Goal: Information Seeking & Learning: Learn about a topic

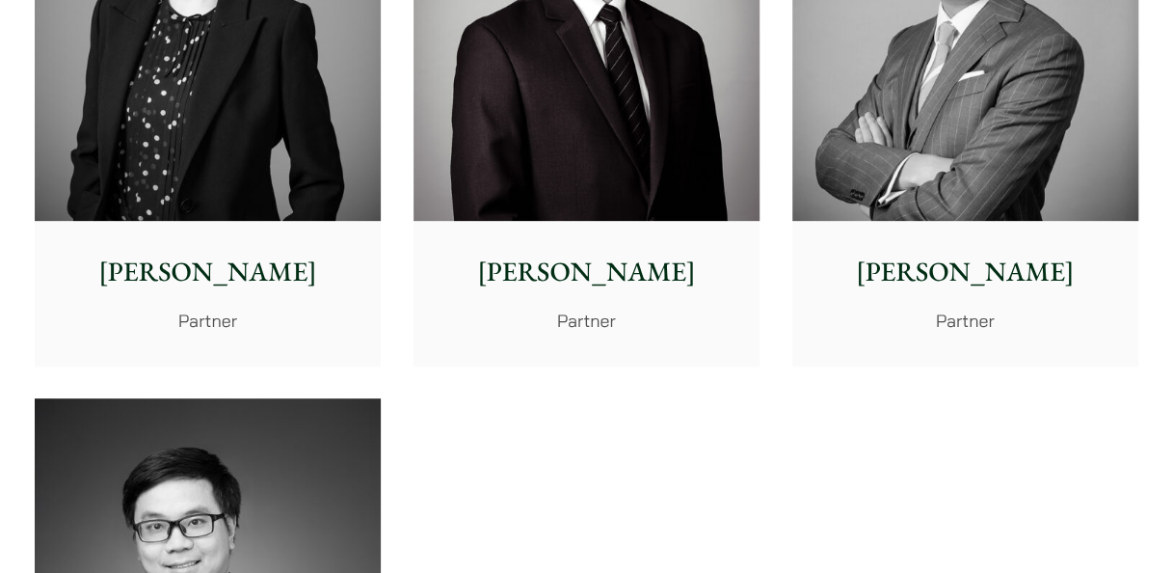
scroll to position [3567, 0]
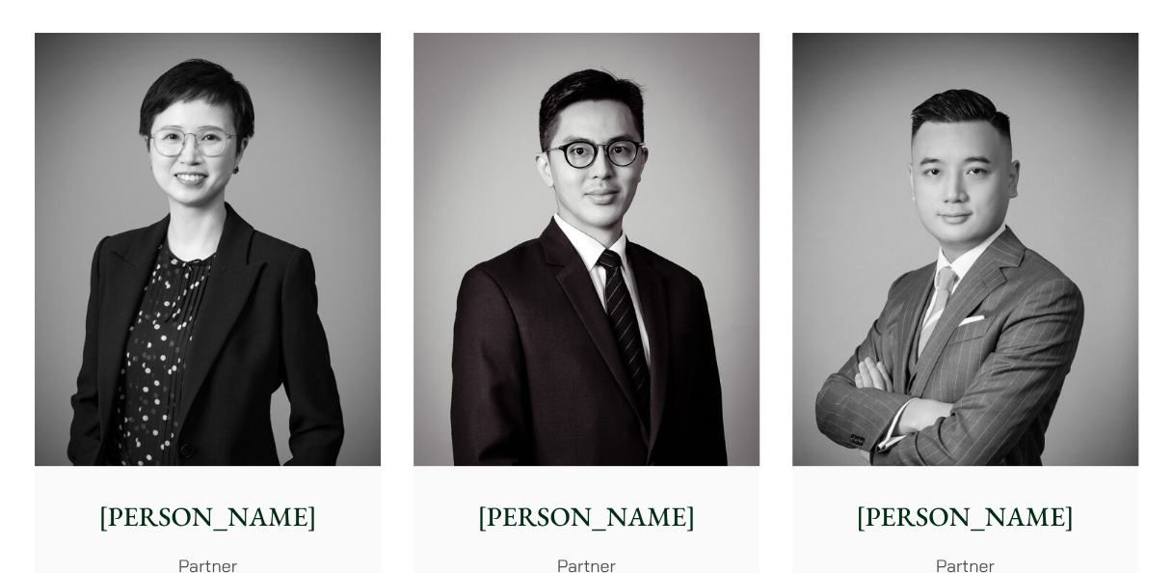
click at [999, 341] on img at bounding box center [965, 249] width 346 height 433
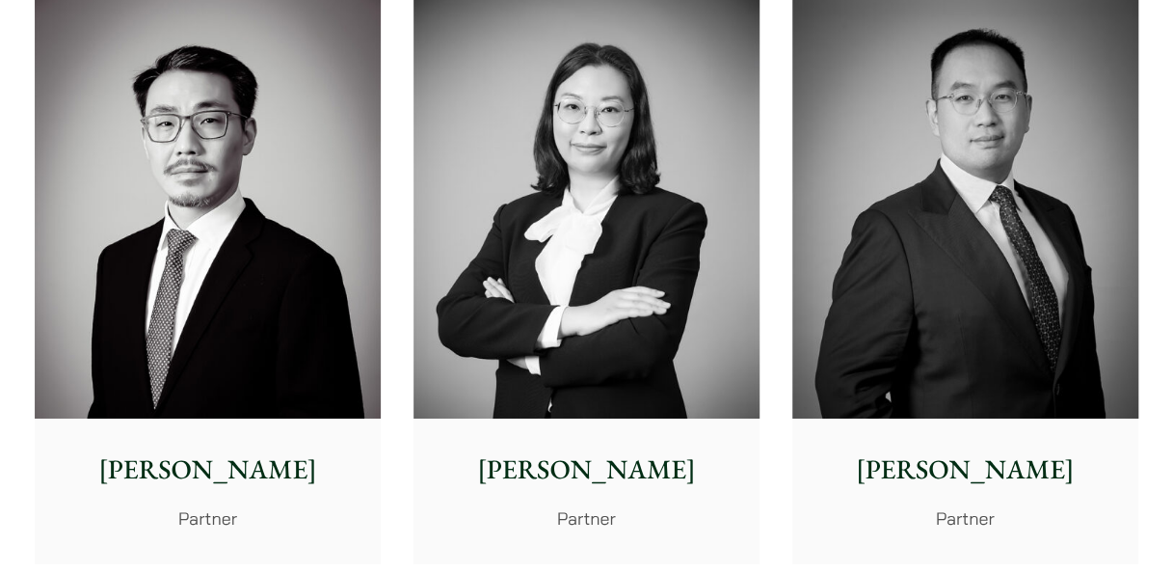
scroll to position [2988, 0]
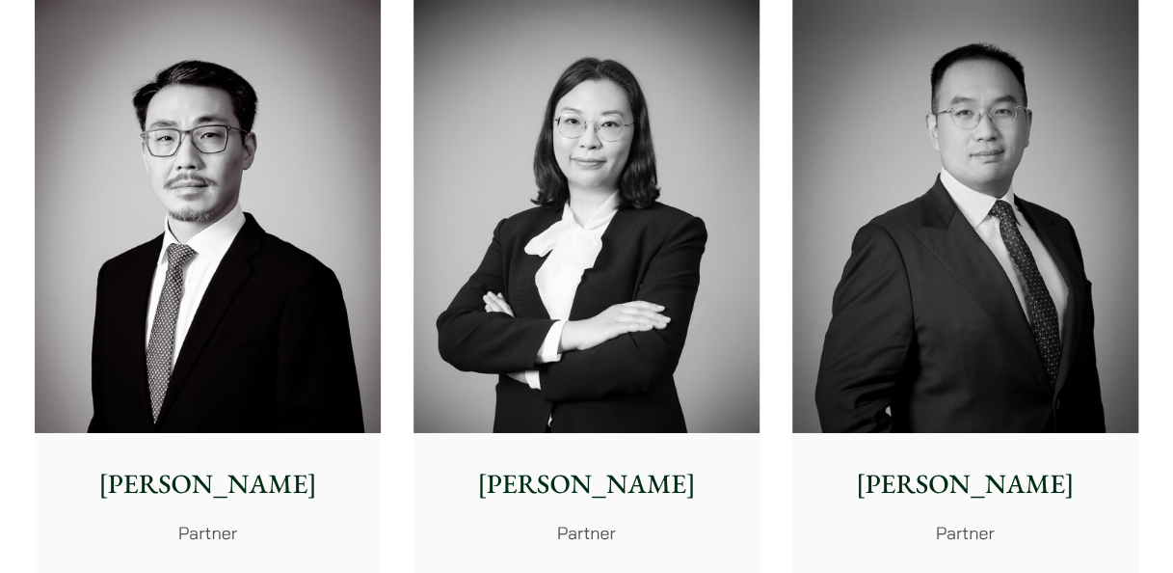
click at [979, 361] on img at bounding box center [965, 216] width 346 height 433
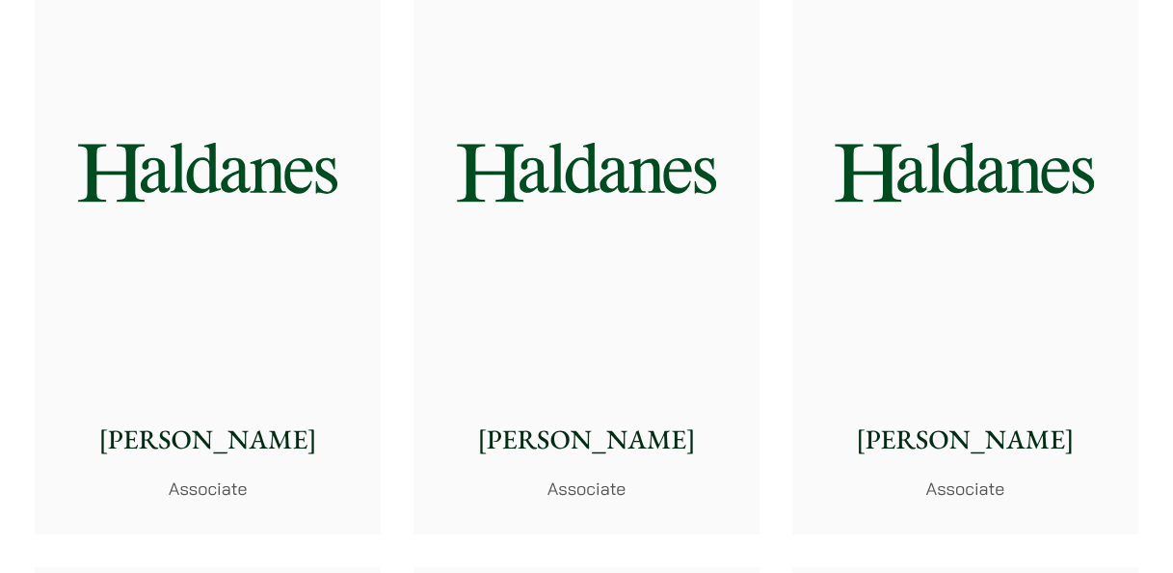
scroll to position [5591, 0]
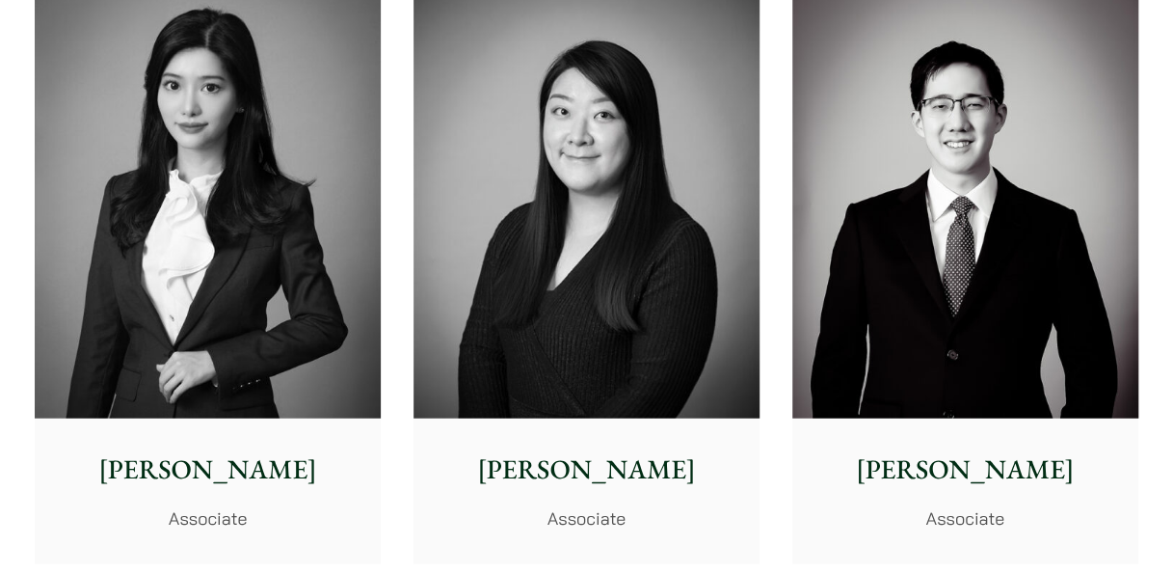
click at [226, 195] on img at bounding box center [208, 203] width 346 height 433
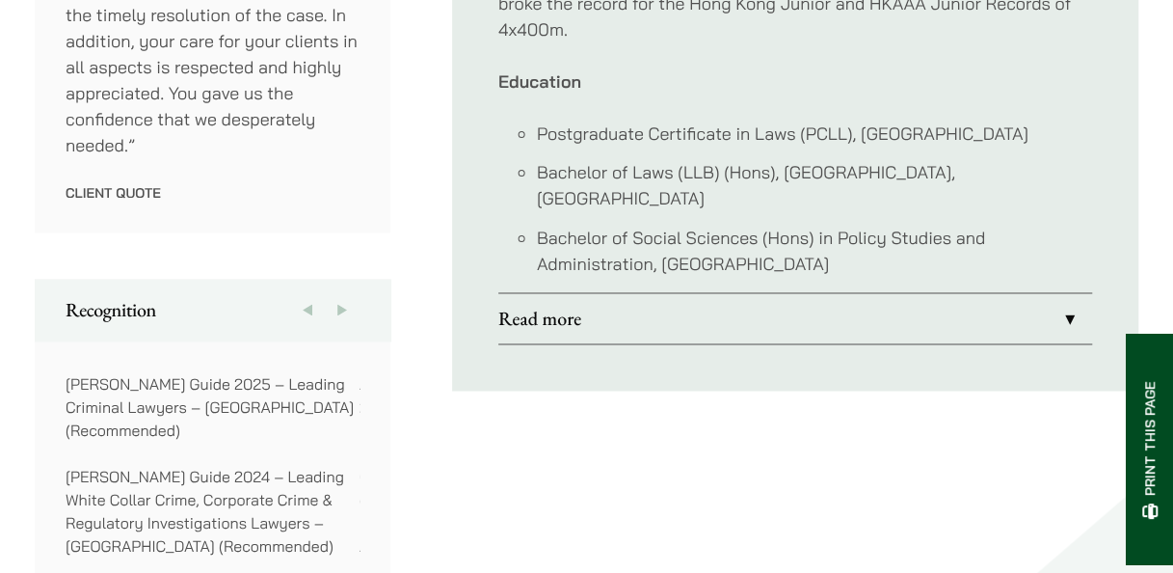
scroll to position [1394, 0]
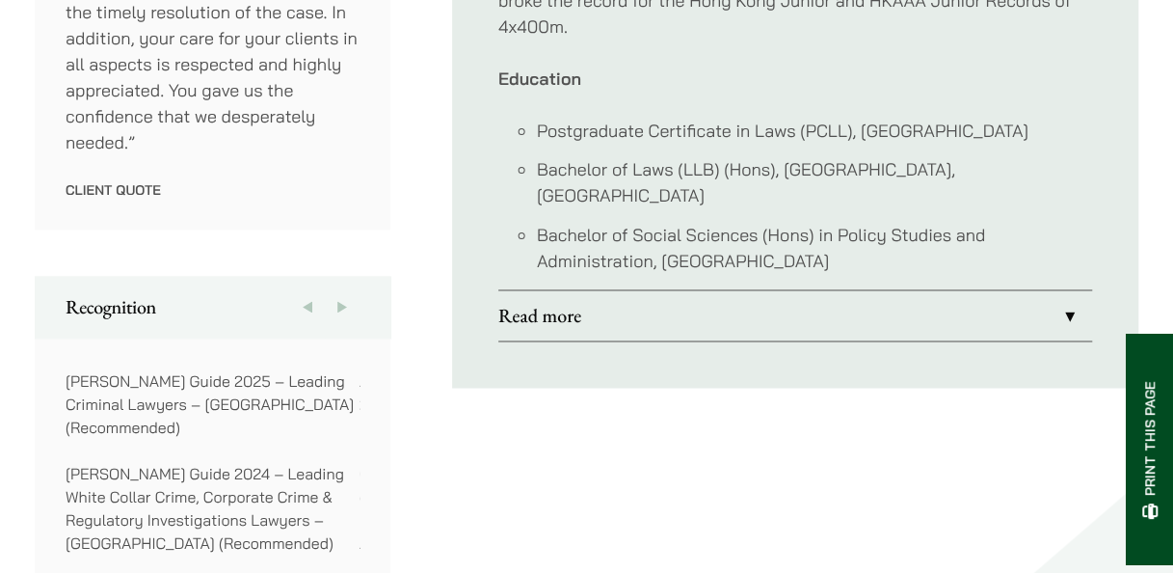
click at [1066, 290] on link "Read more" at bounding box center [795, 315] width 594 height 50
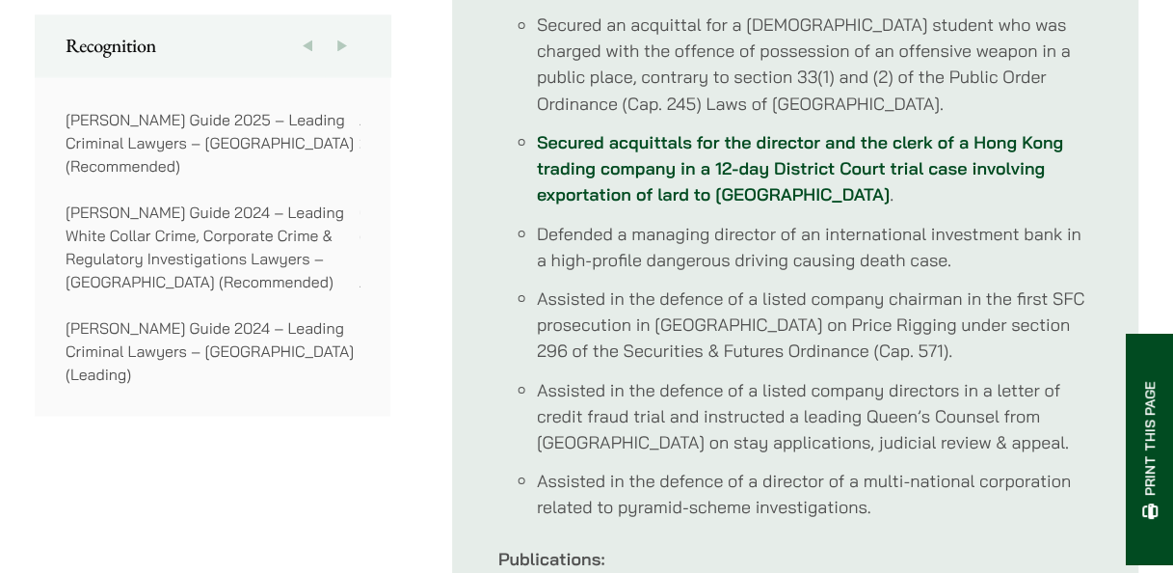
scroll to position [1683, 0]
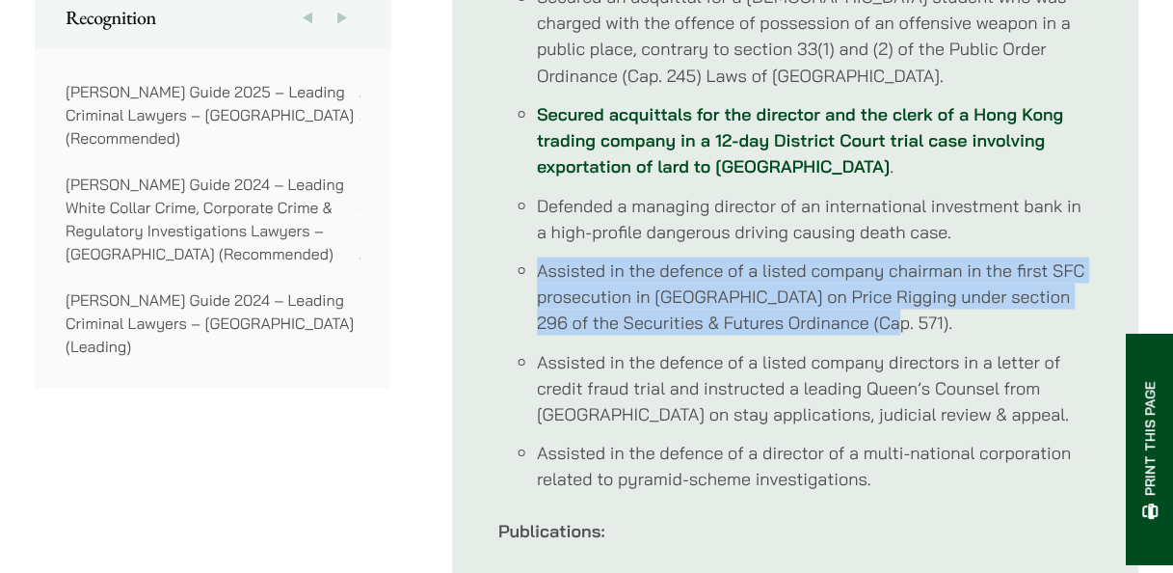
drag, startPoint x: 542, startPoint y: 268, endPoint x: 1078, endPoint y: 312, distance: 537.8
click at [1078, 312] on li "Assisted in the defence of a listed company chairman in the first SFC prosecuti…" at bounding box center [814, 295] width 555 height 78
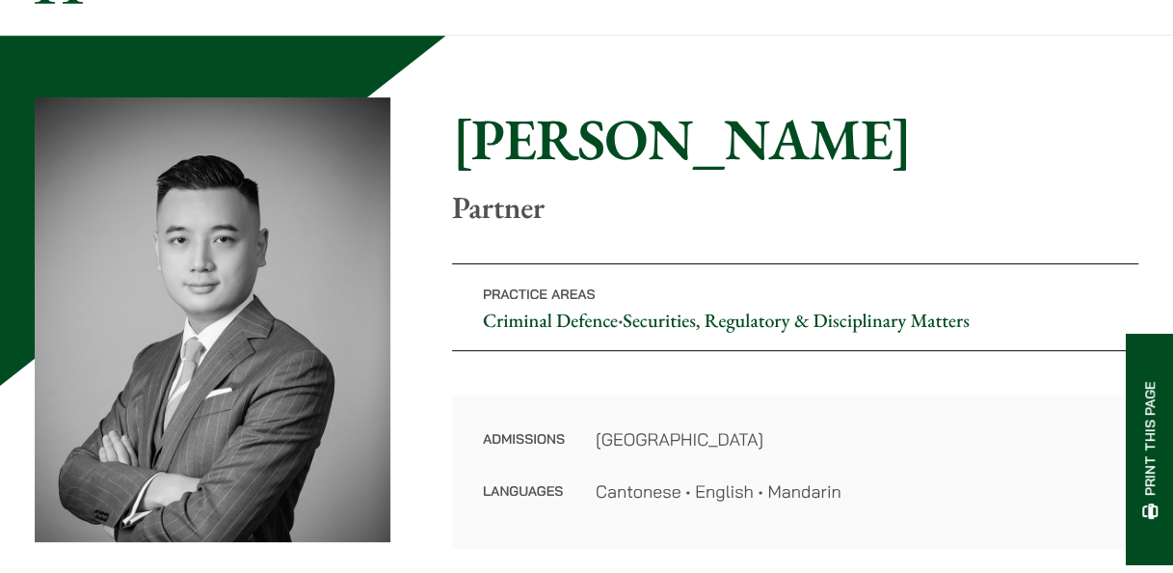
scroll to position [141, 0]
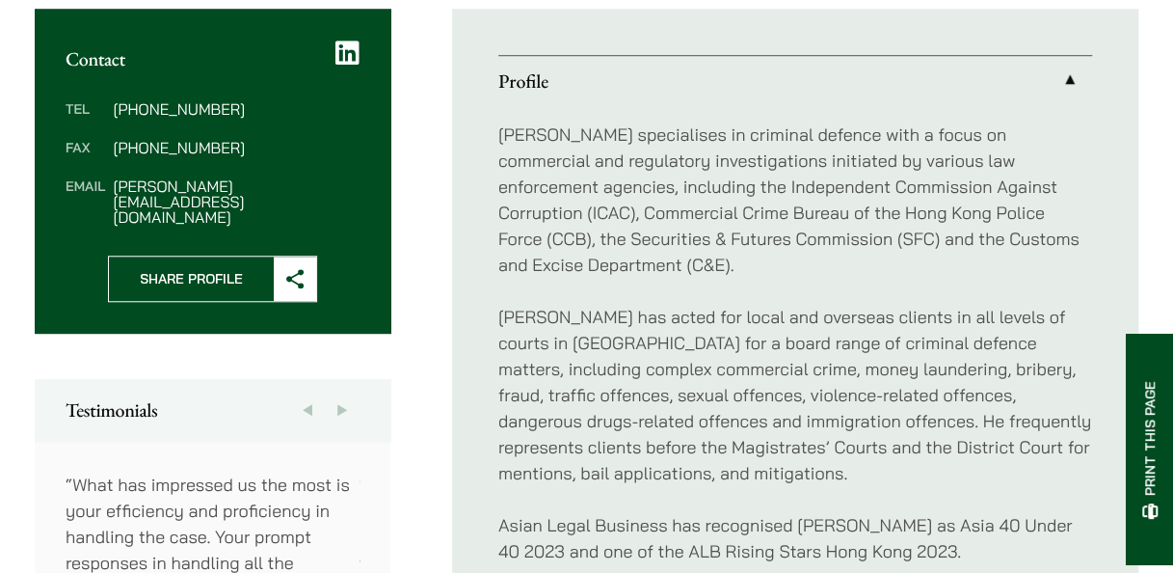
scroll to position [721, 0]
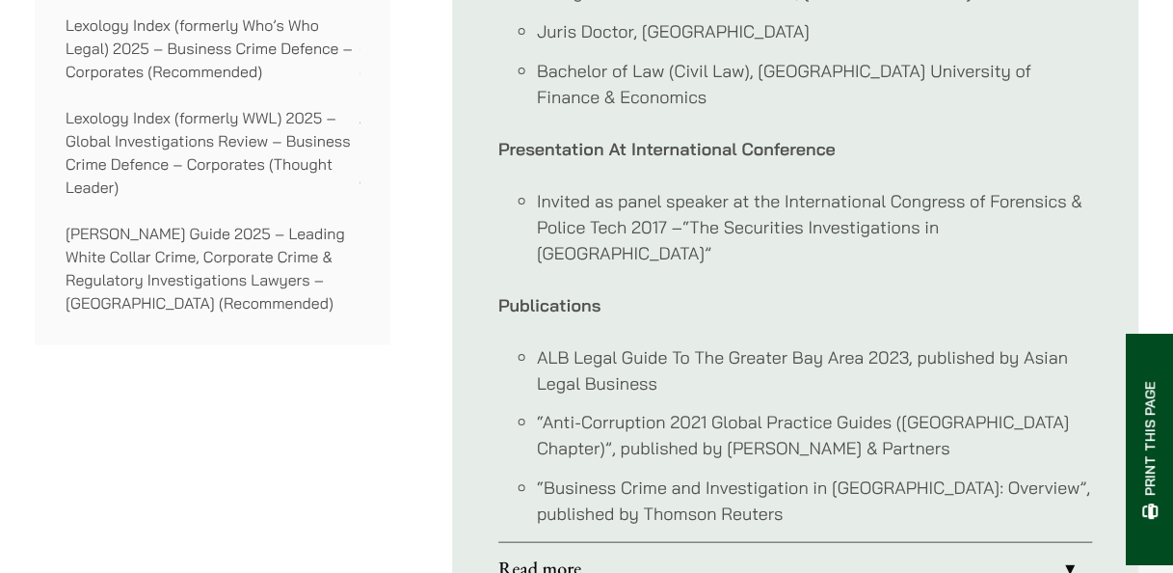
scroll to position [1832, 0]
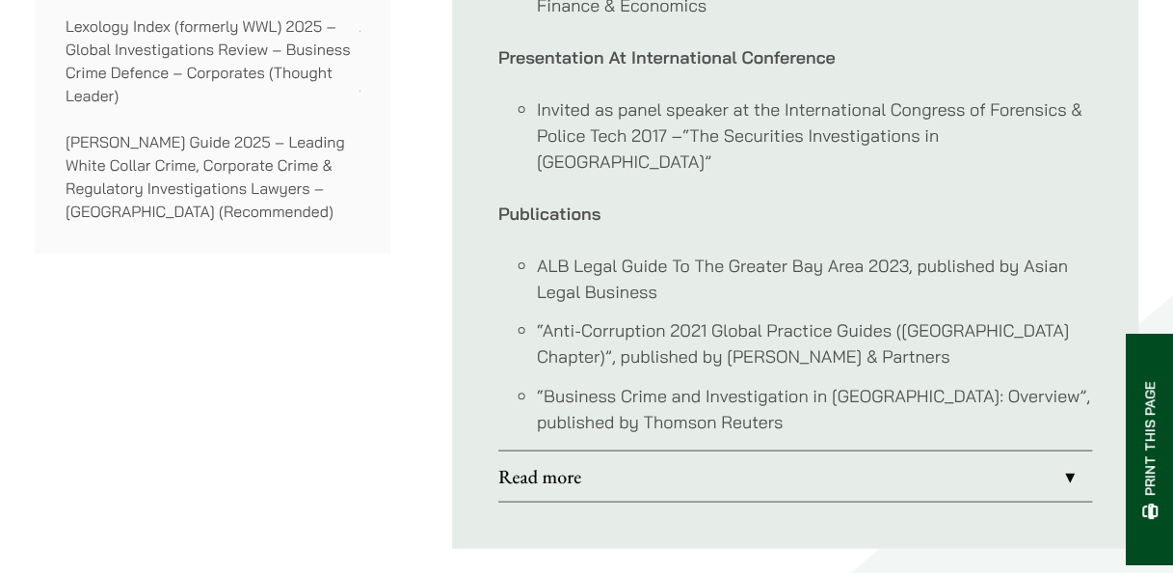
click at [1067, 451] on link "Read more" at bounding box center [795, 476] width 594 height 50
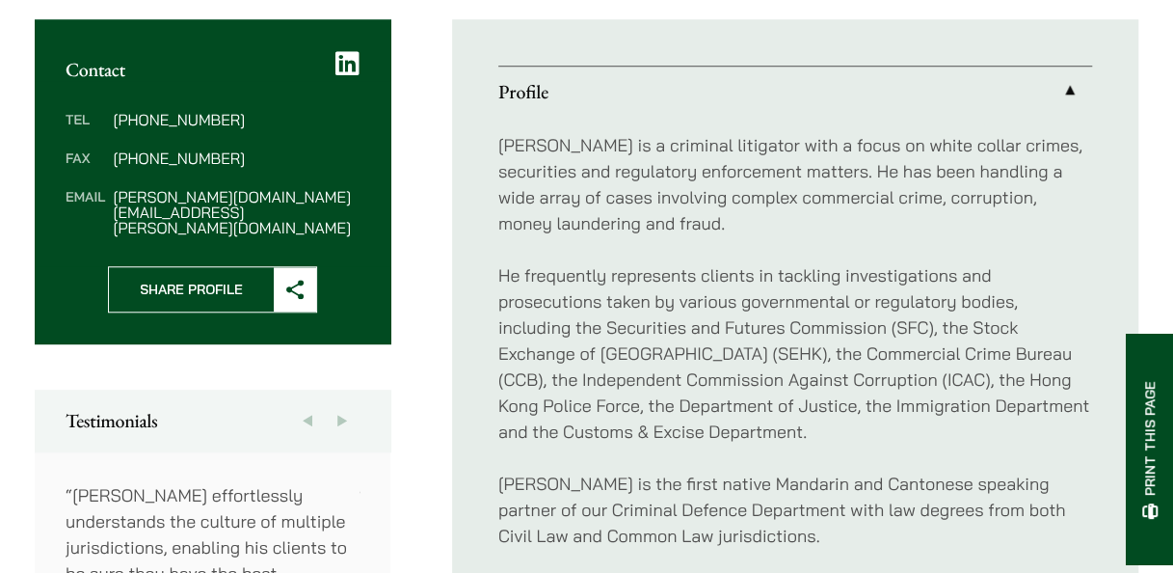
scroll to position [721, 0]
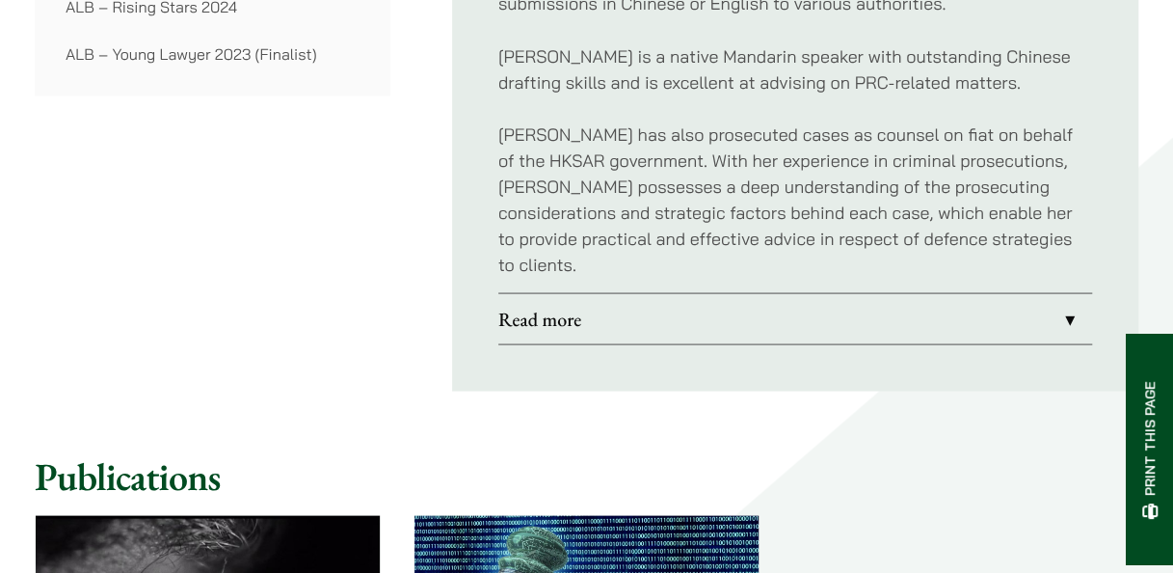
scroll to position [1735, 0]
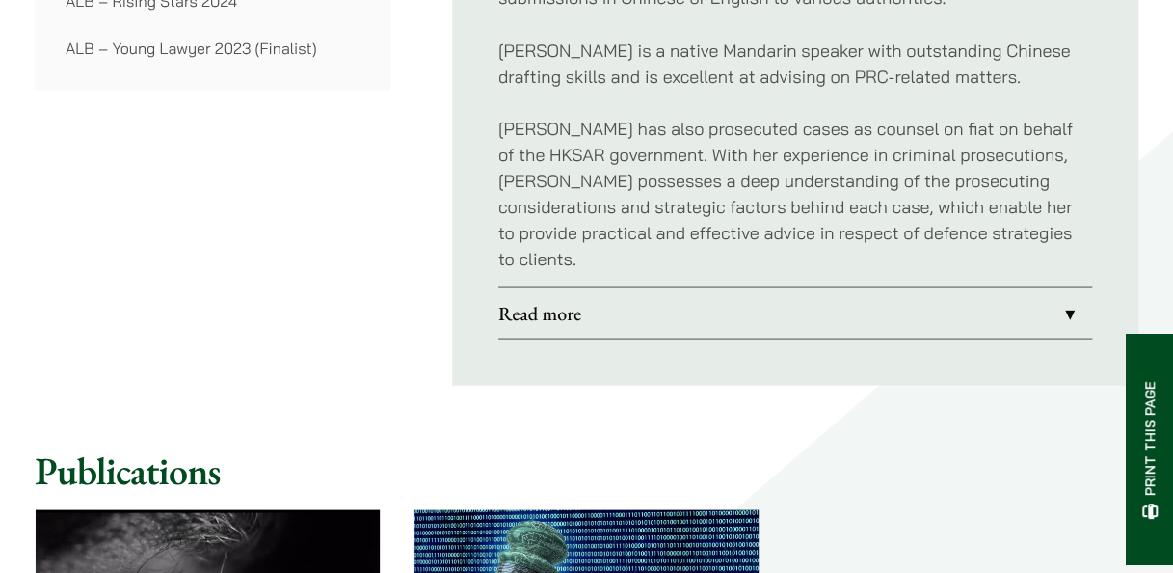
click at [1067, 287] on link "Read more" at bounding box center [795, 312] width 594 height 50
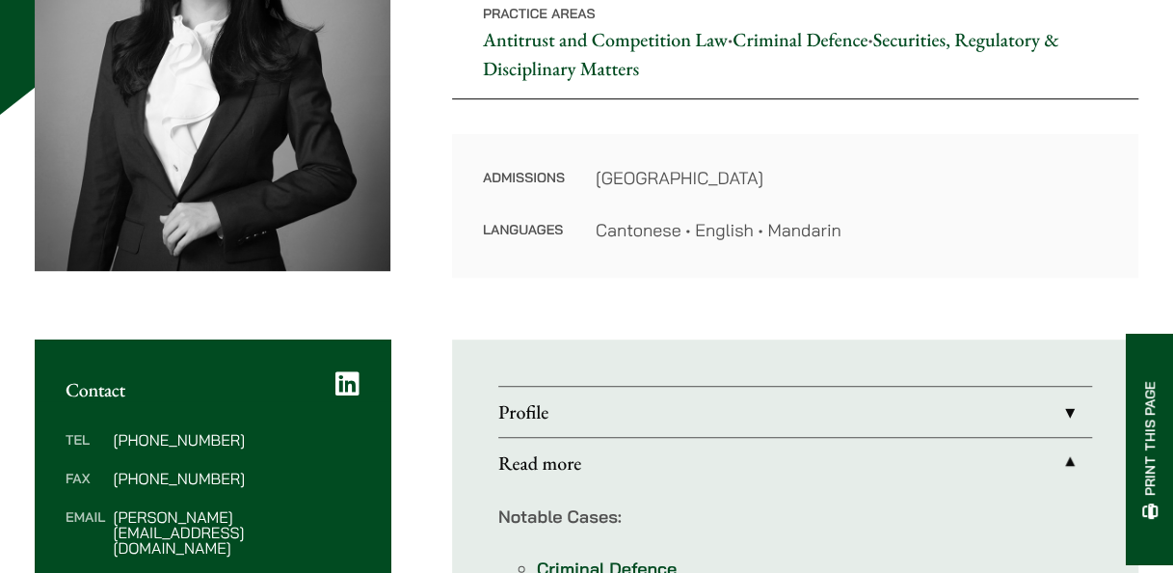
scroll to position [193, 0]
